Goal: Task Accomplishment & Management: Use online tool/utility

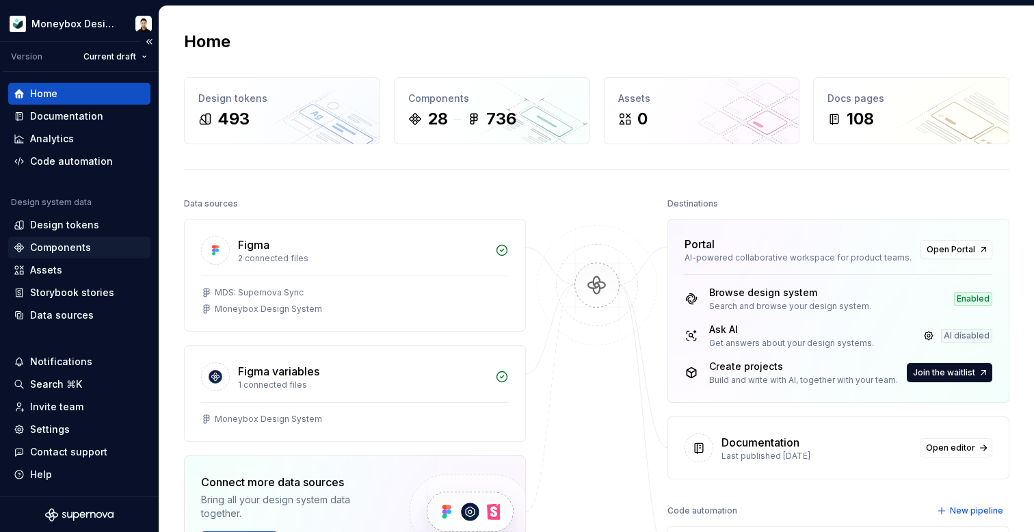
click at [64, 253] on div "Components" at bounding box center [60, 248] width 61 height 14
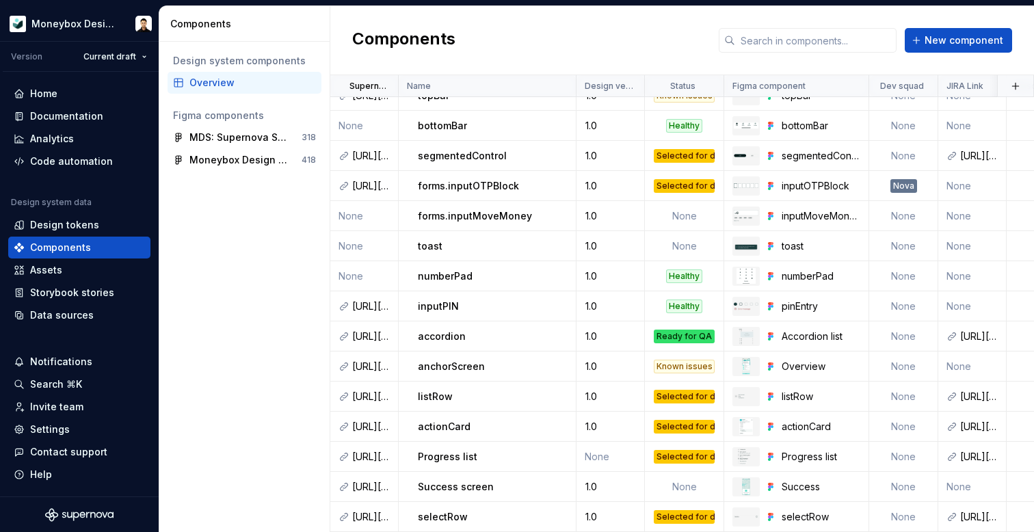
scroll to position [408, 6]
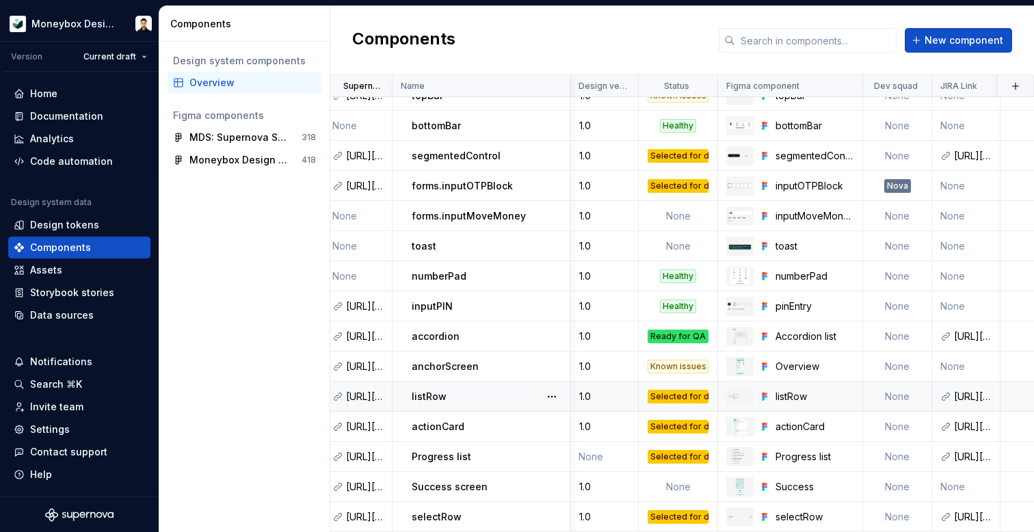
click at [681, 395] on div "Selected for development" at bounding box center [678, 397] width 61 height 14
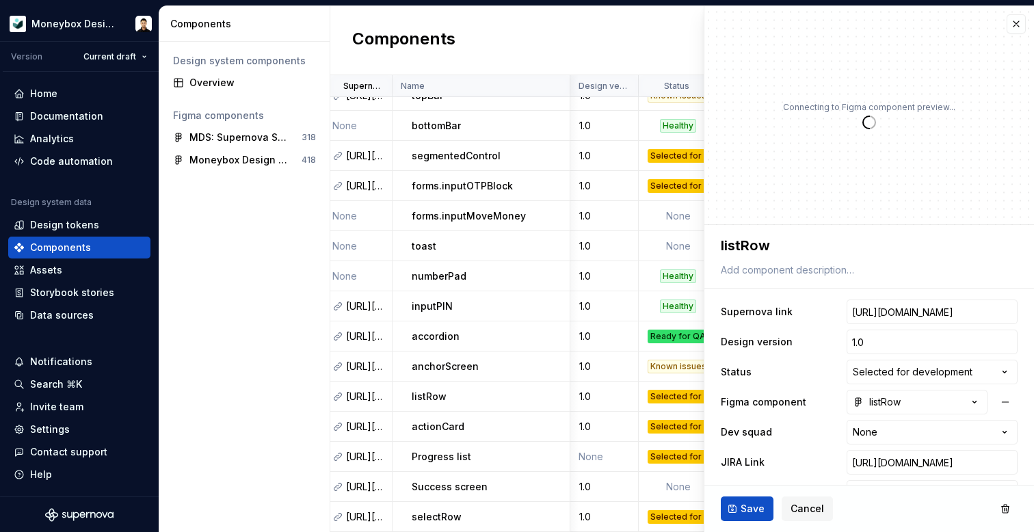
type textarea "*"
click at [927, 359] on div "**********" at bounding box center [869, 417] width 297 height 241
click at [918, 369] on html "Moneybox Design System Version Current draft Home Documentation Analytics Code …" at bounding box center [517, 266] width 1034 height 532
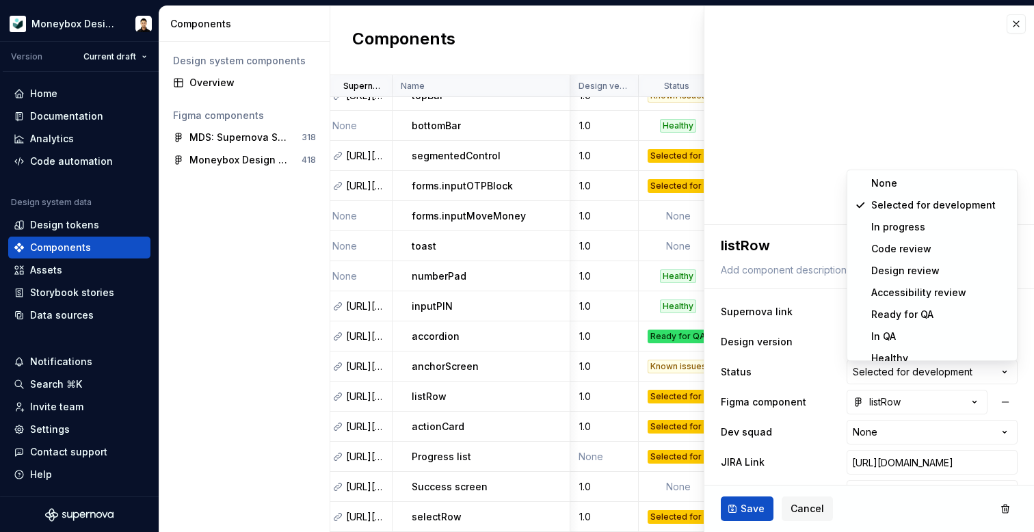
select select "**********"
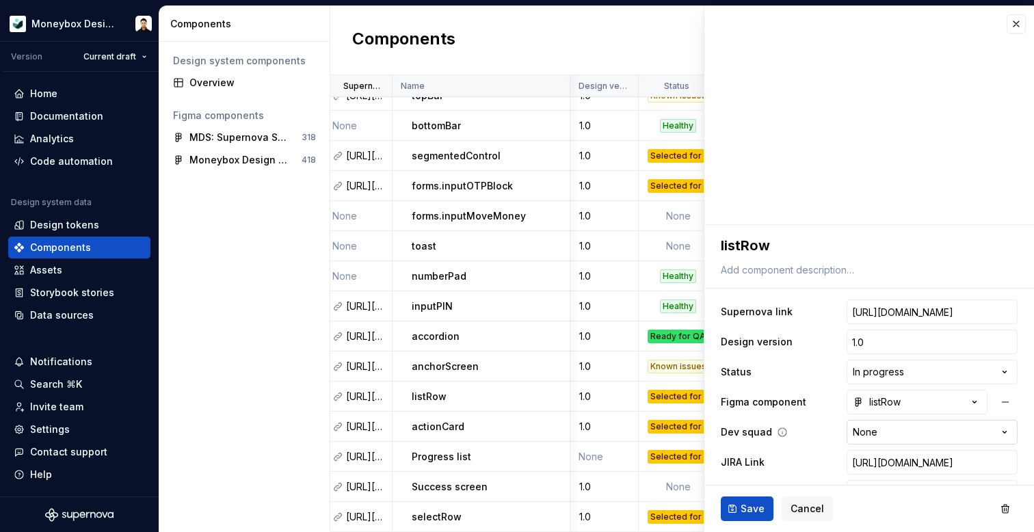
scroll to position [61, 0]
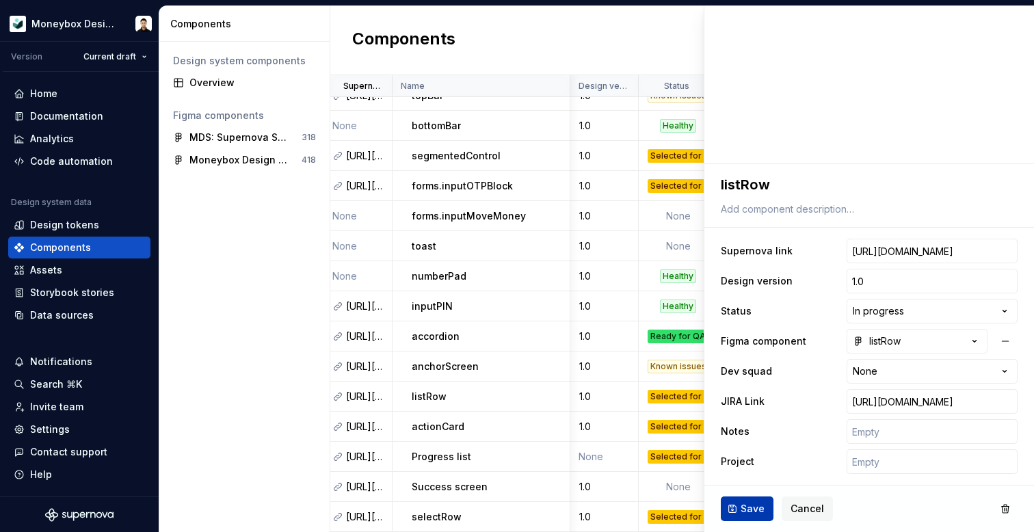
click at [752, 510] on span "Save" at bounding box center [753, 509] width 24 height 14
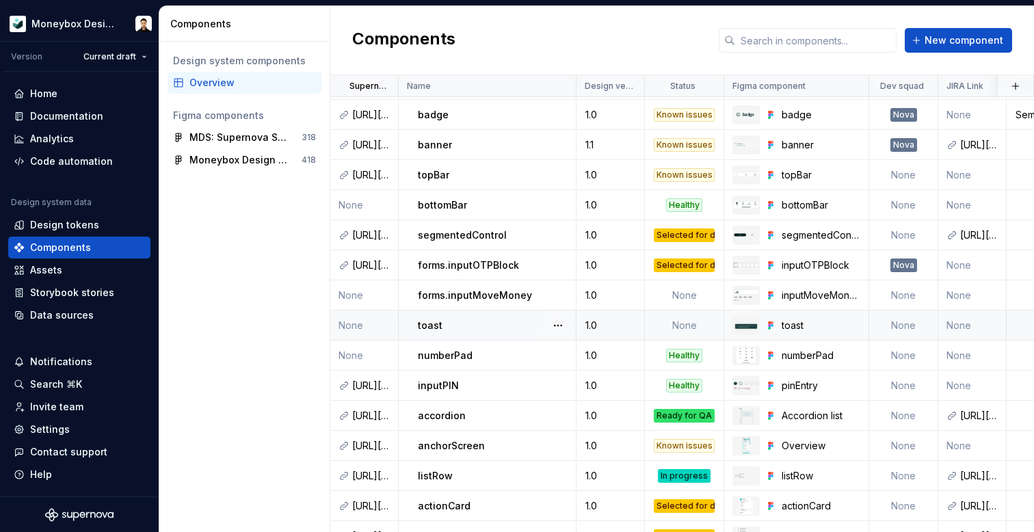
scroll to position [308, 0]
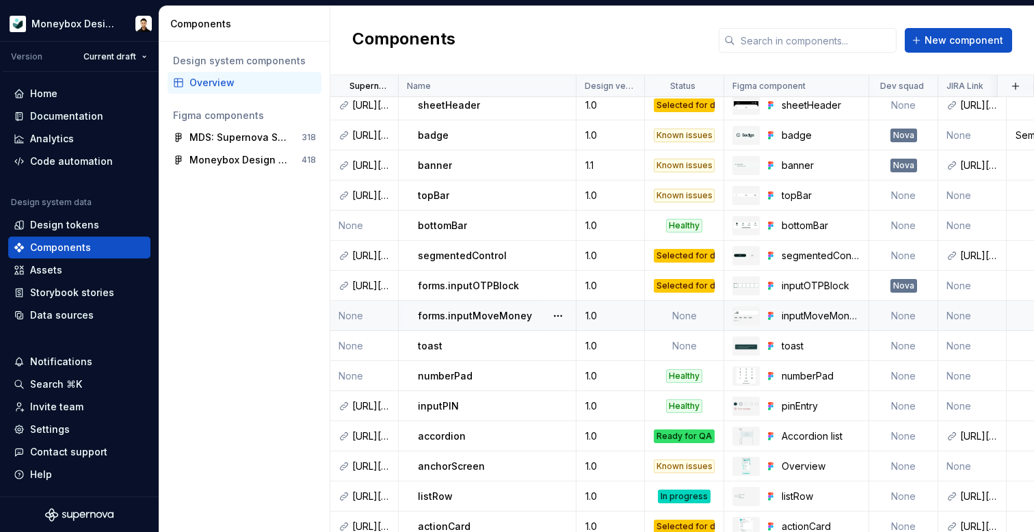
click at [685, 313] on td "None" at bounding box center [684, 316] width 79 height 30
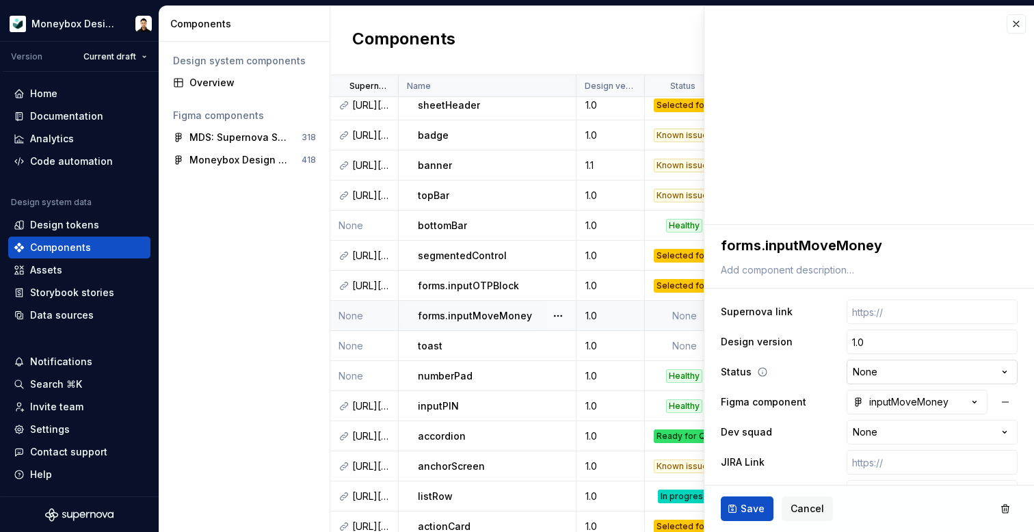
click at [893, 371] on html "Moneybox Design System Version Current draft Home Documentation Analytics Code …" at bounding box center [517, 266] width 1034 height 532
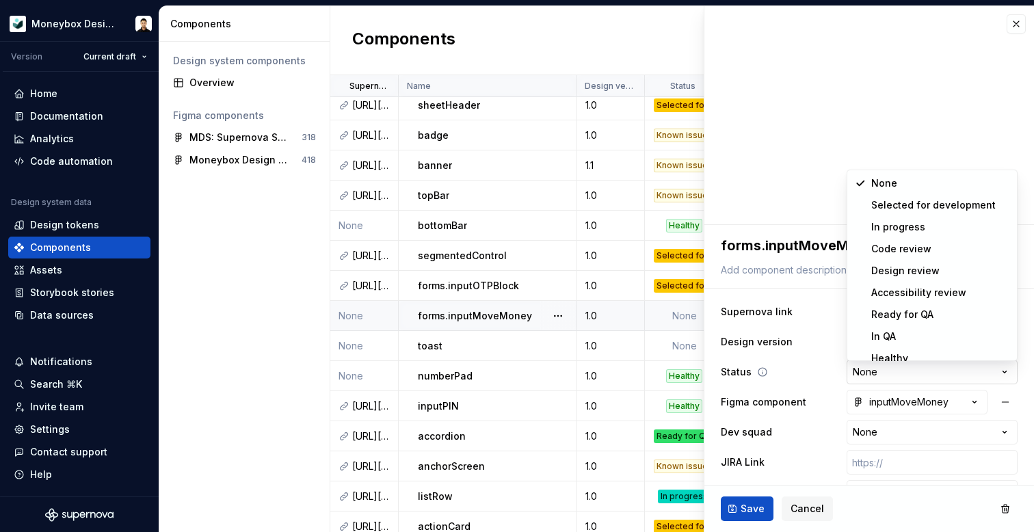
type textarea "*"
select select "**********"
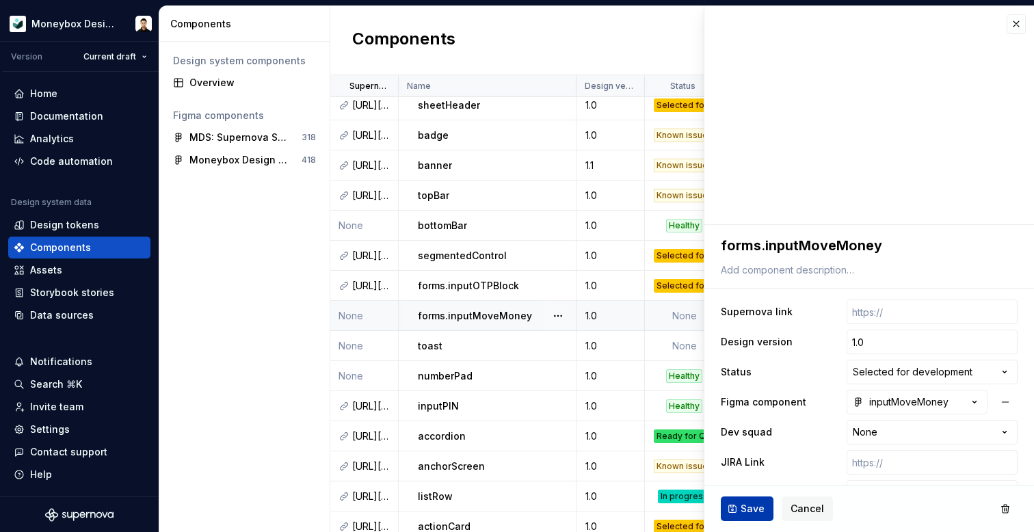
click at [747, 510] on span "Save" at bounding box center [753, 509] width 24 height 14
type textarea "*"
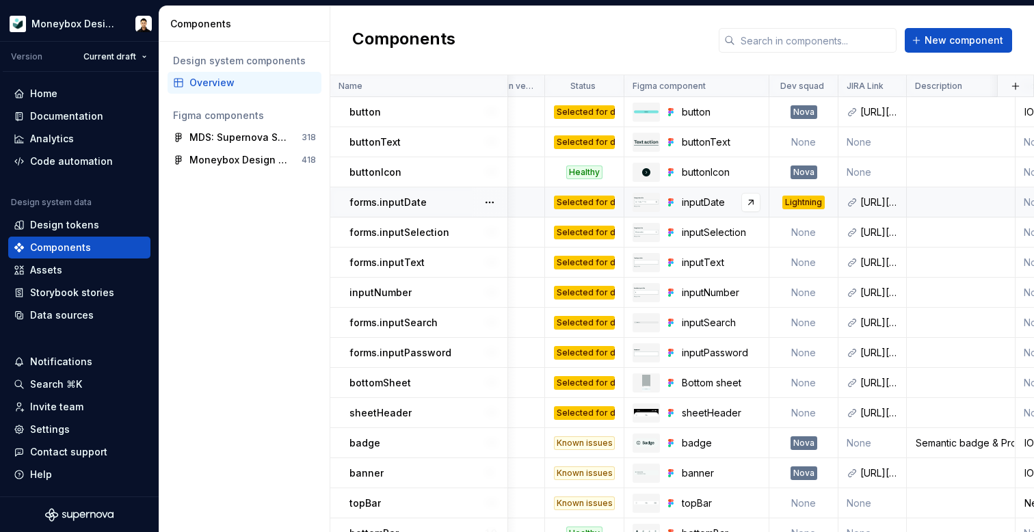
scroll to position [0, 103]
